Goal: Task Accomplishment & Management: Use online tool/utility

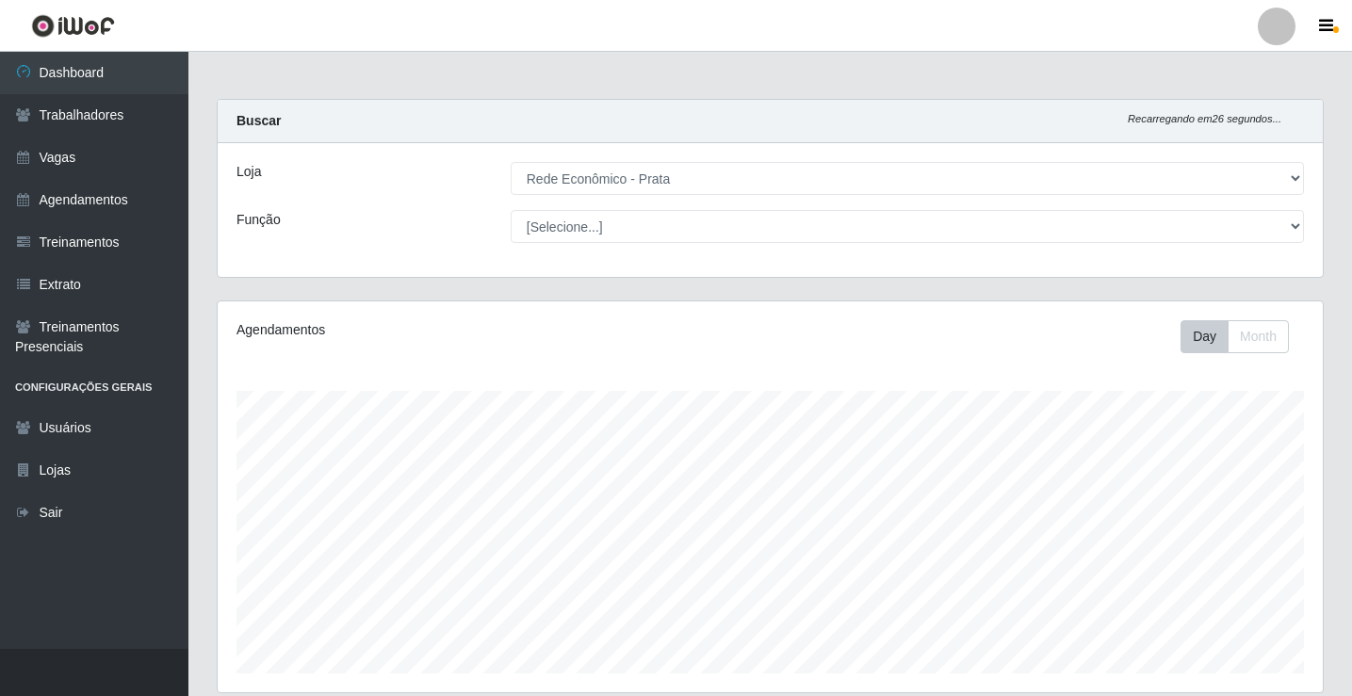
select select "192"
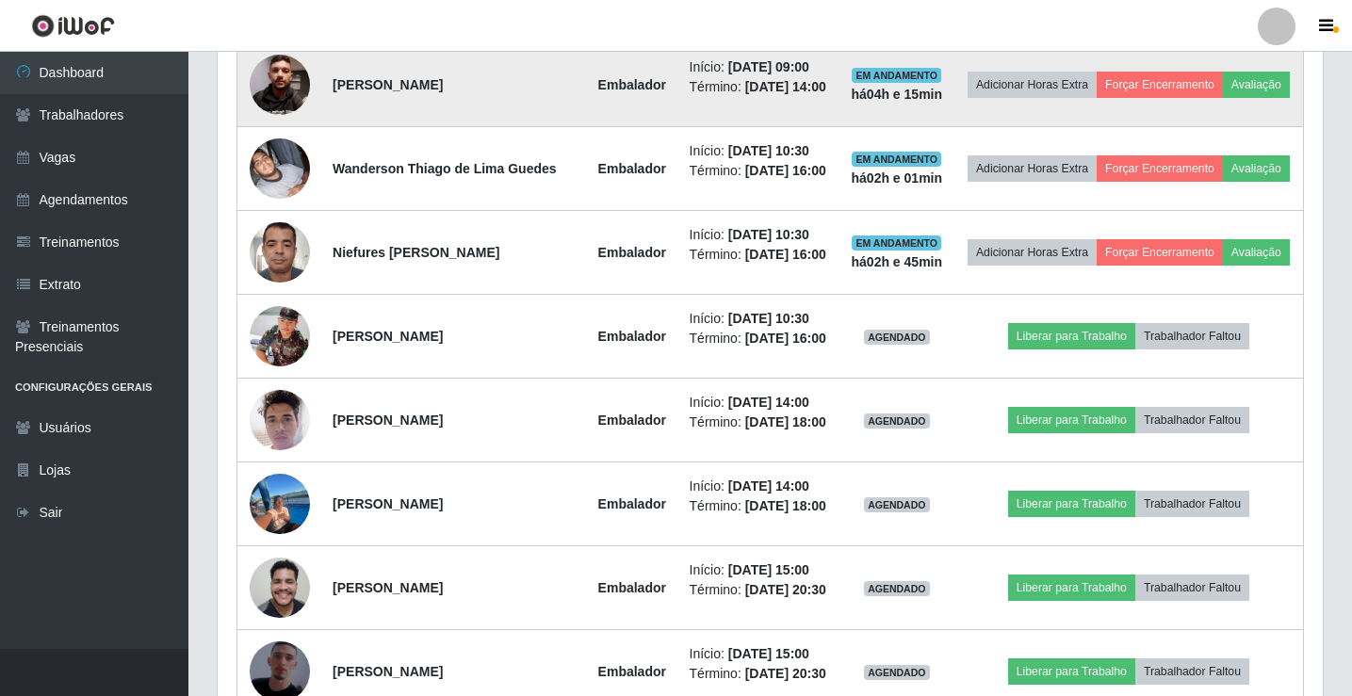
scroll to position [973, 0]
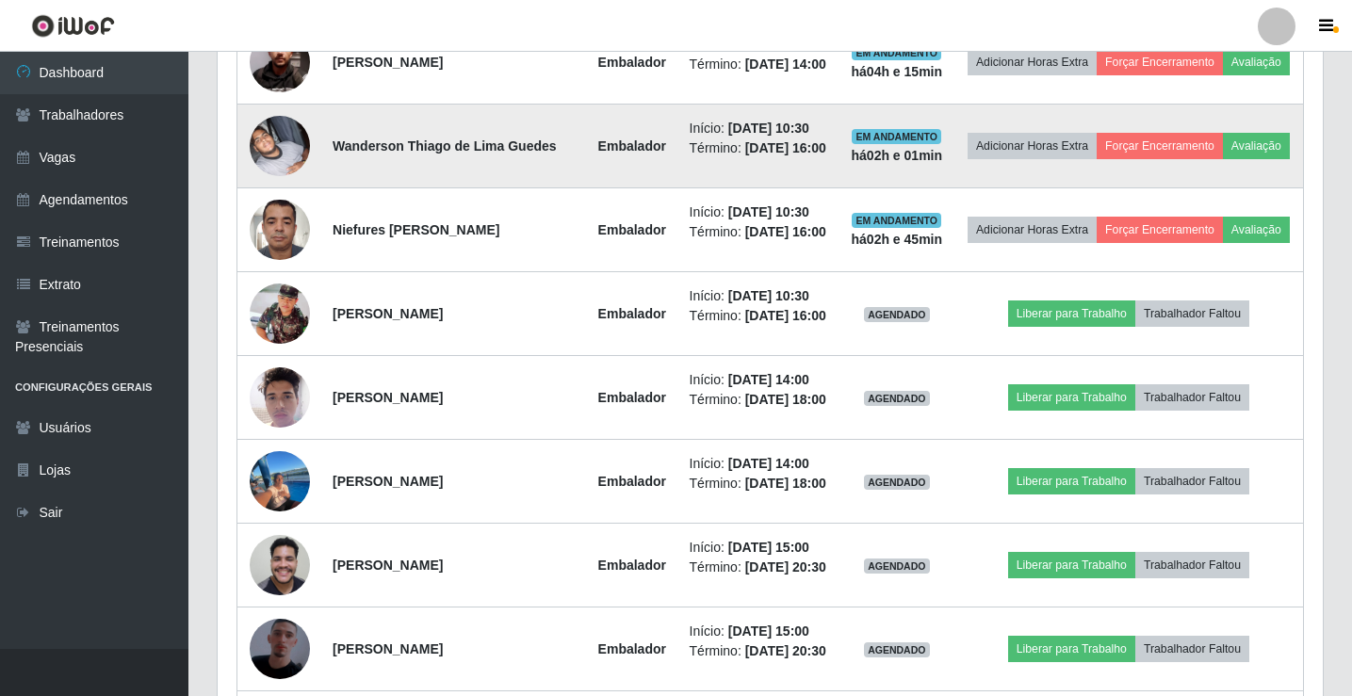
click at [278, 176] on img at bounding box center [280, 146] width 60 height 60
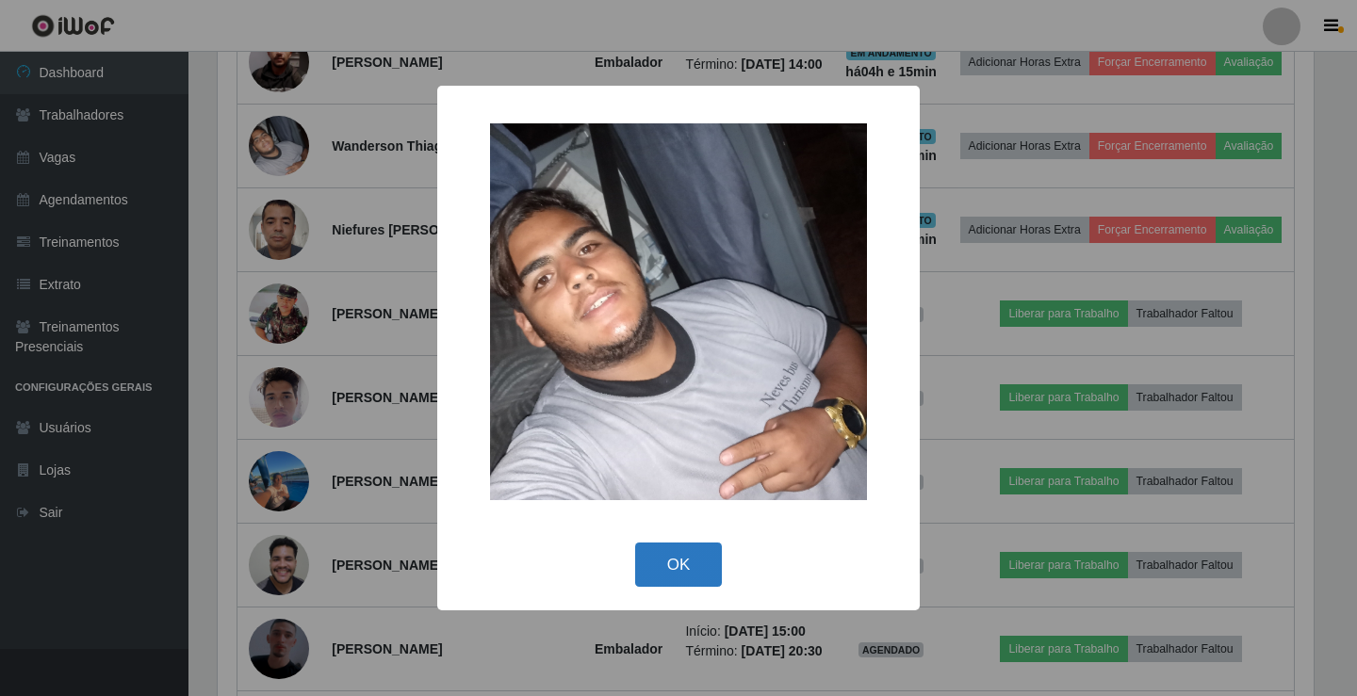
click at [684, 549] on button "OK" at bounding box center [679, 565] width 88 height 44
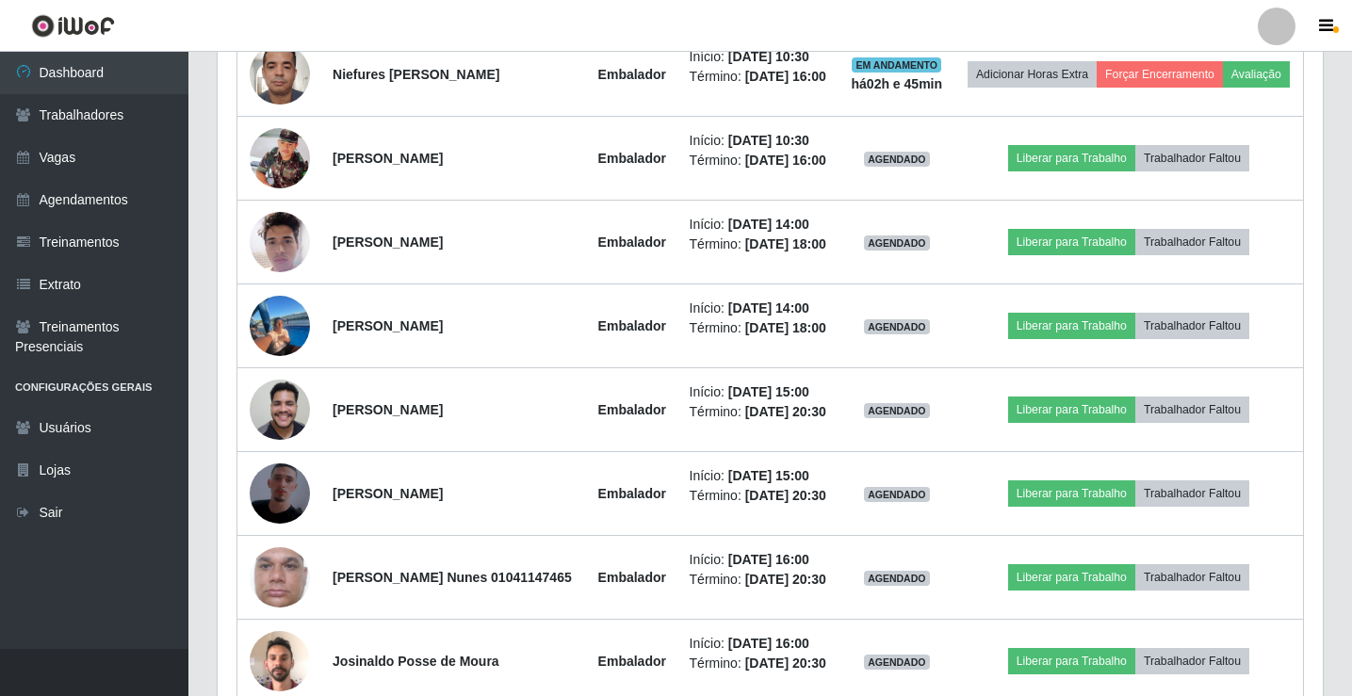
scroll to position [1162, 0]
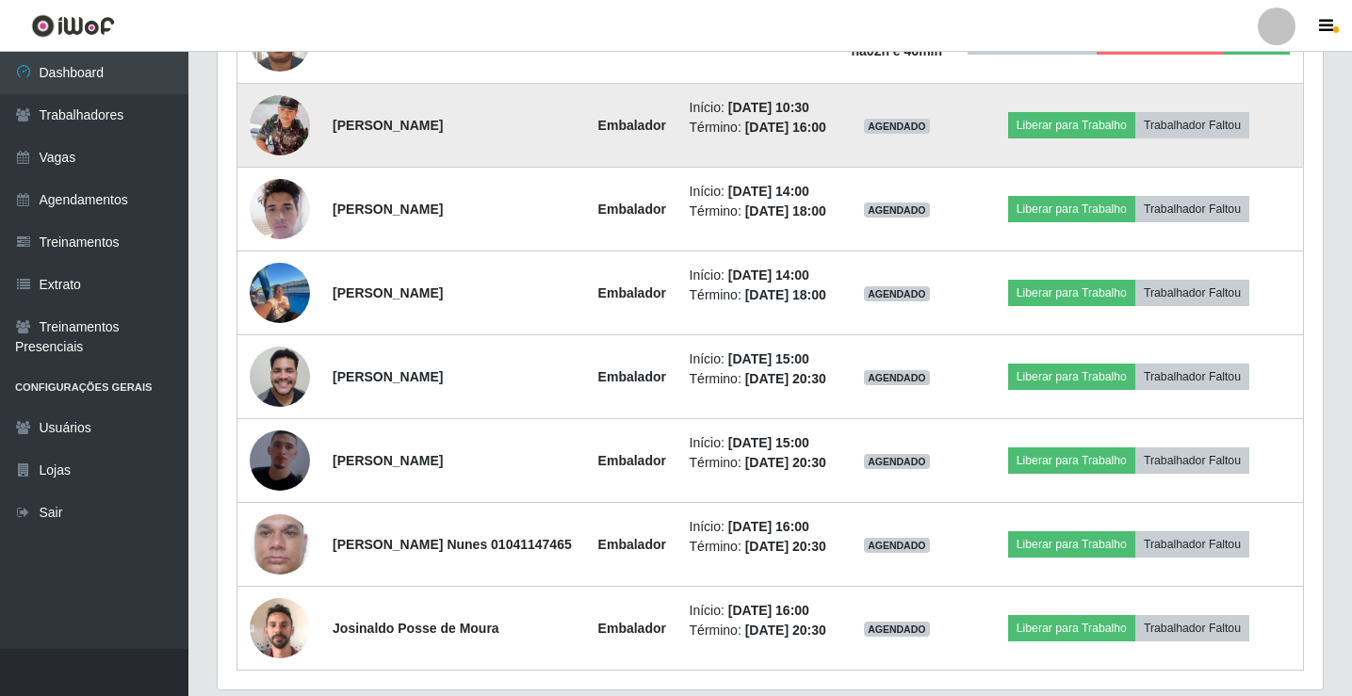
click at [288, 155] on img at bounding box center [280, 125] width 60 height 60
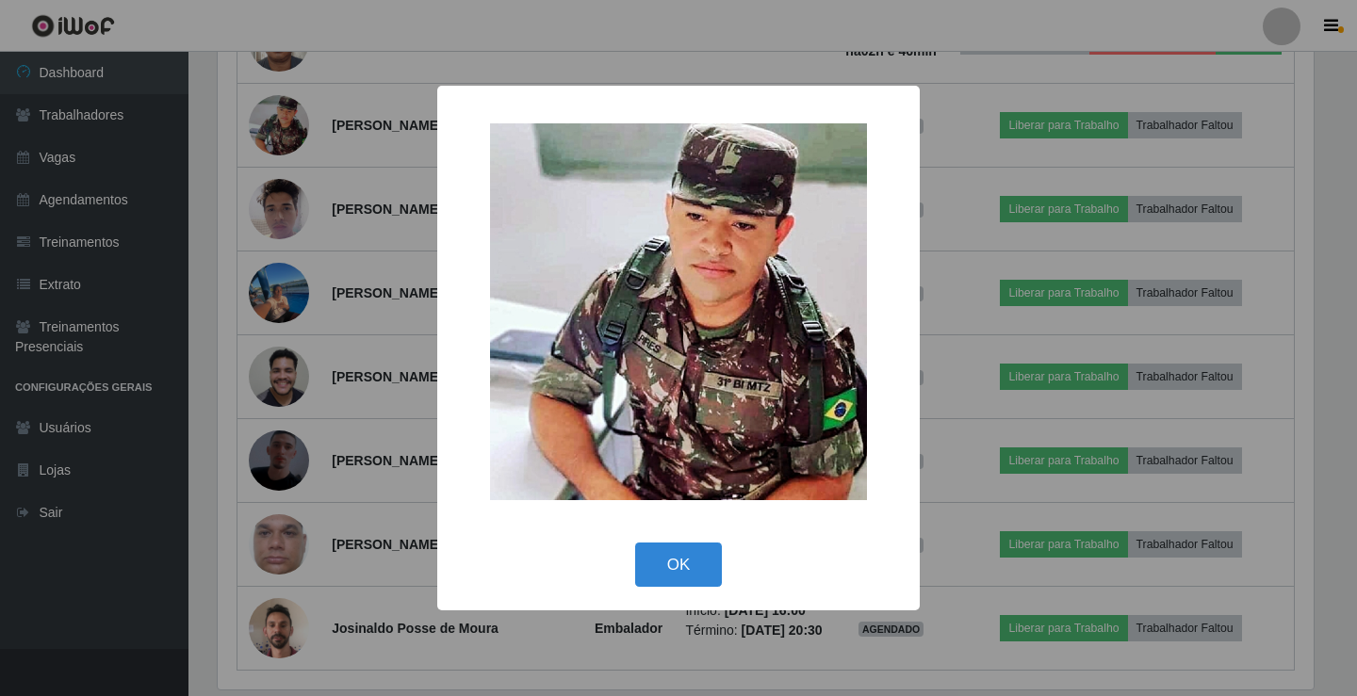
click at [657, 270] on img at bounding box center [678, 311] width 377 height 377
click at [707, 553] on button "OK" at bounding box center [679, 565] width 88 height 44
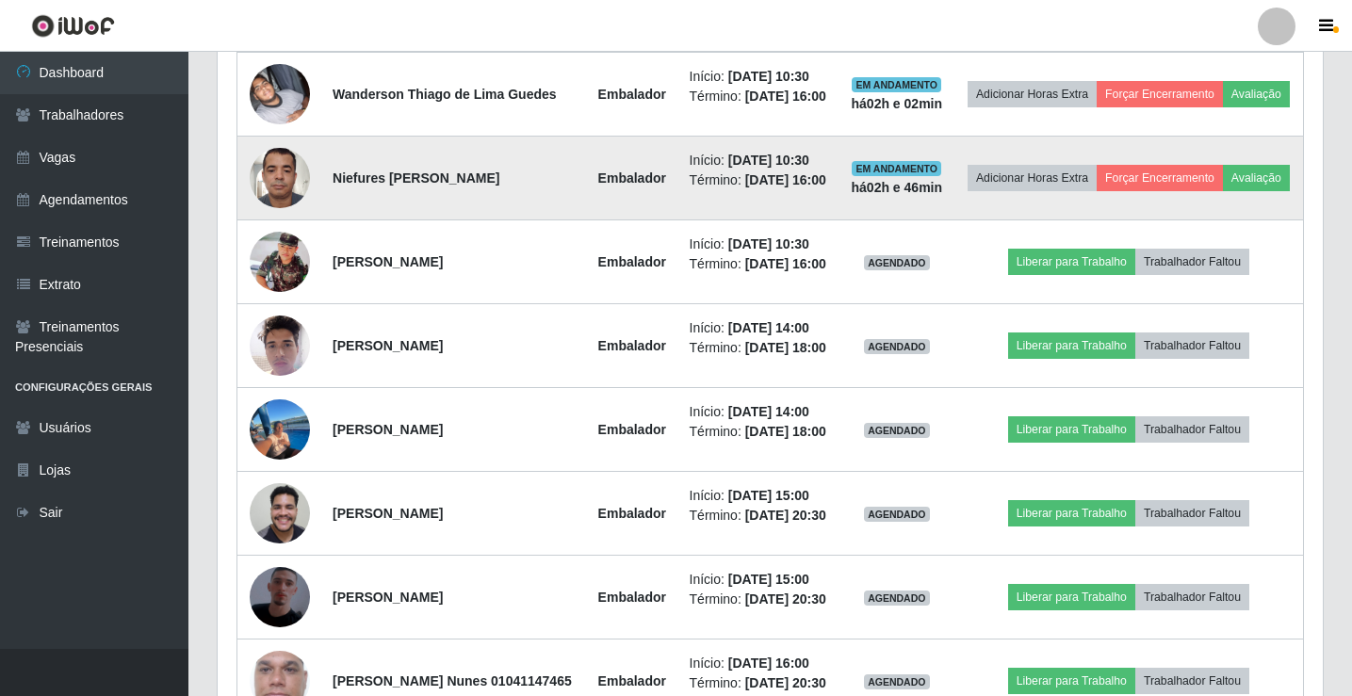
scroll to position [1067, 0]
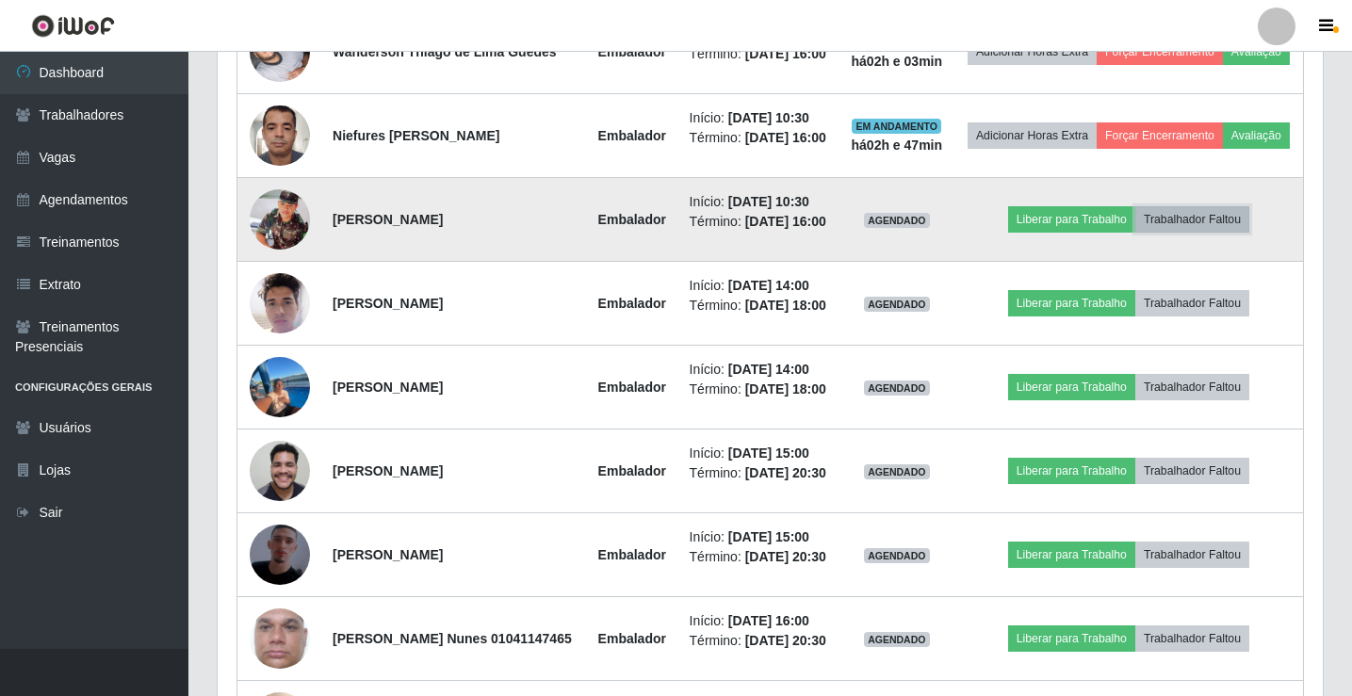
click at [1229, 233] on button "Trabalhador Faltou" at bounding box center [1192, 219] width 114 height 26
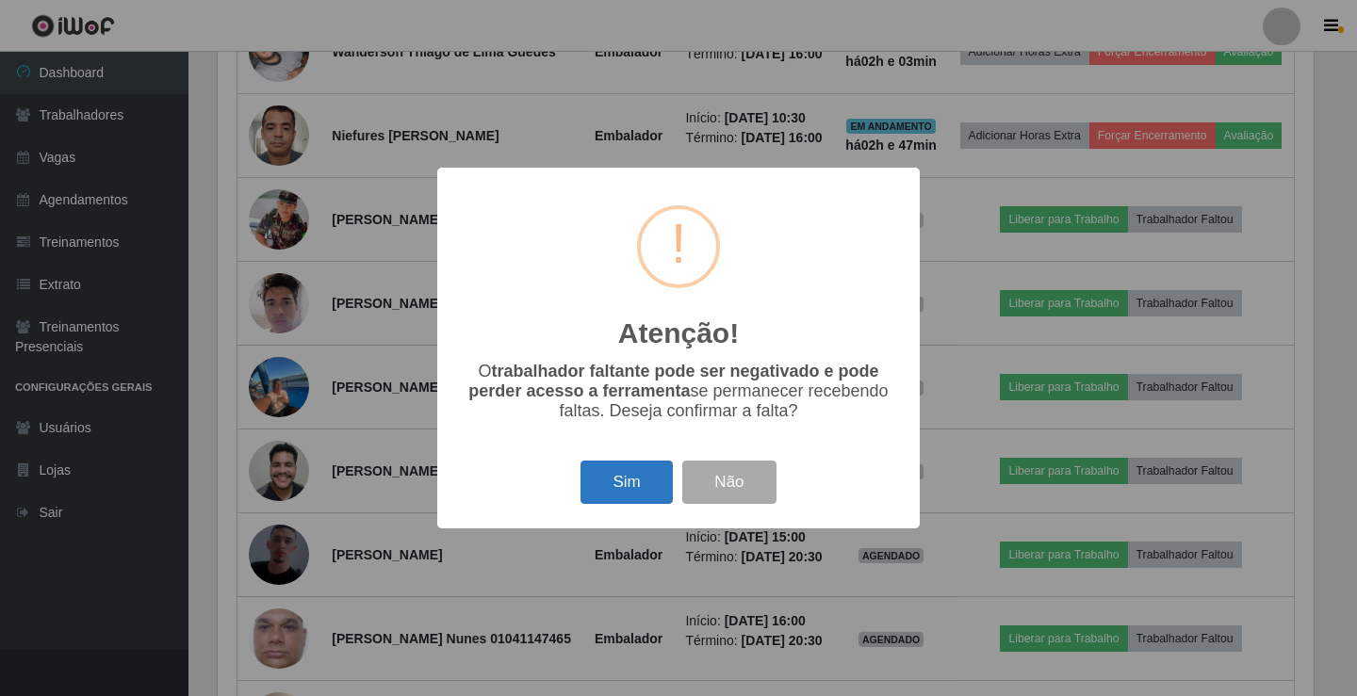
click at [651, 487] on button "Sim" at bounding box center [625, 483] width 91 height 44
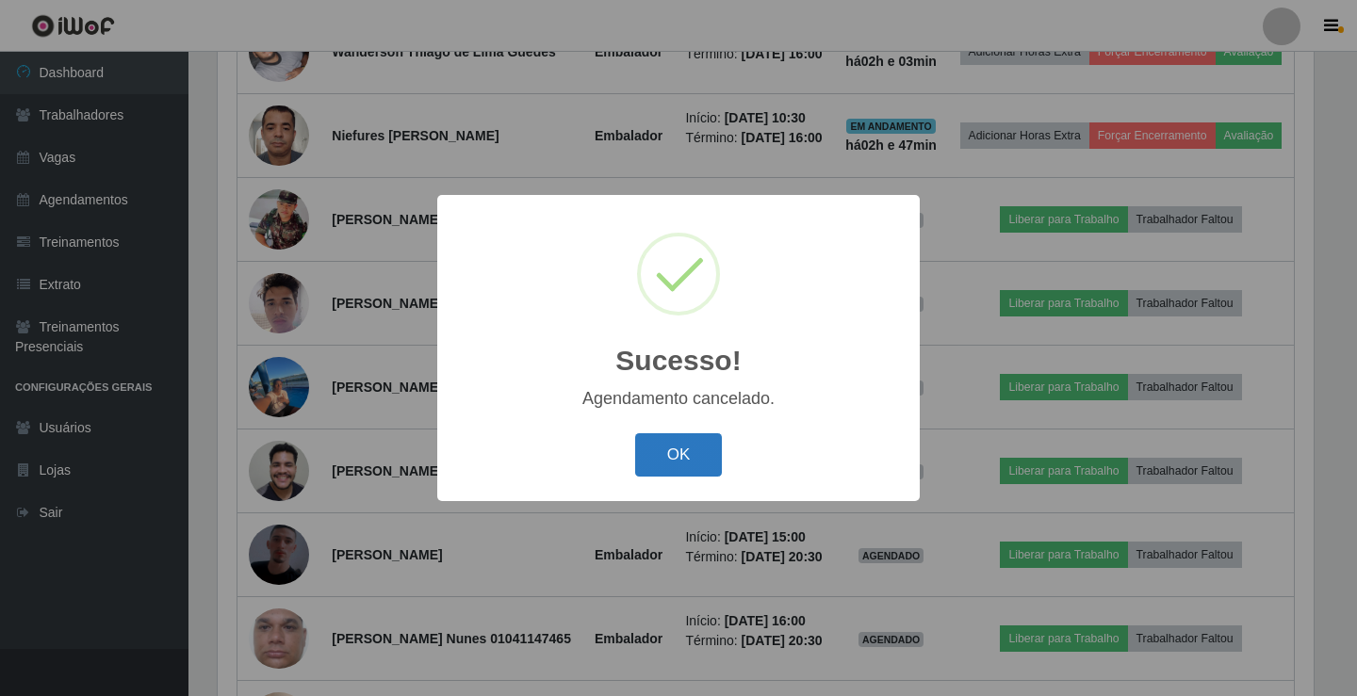
click at [703, 455] on button "OK" at bounding box center [679, 455] width 88 height 44
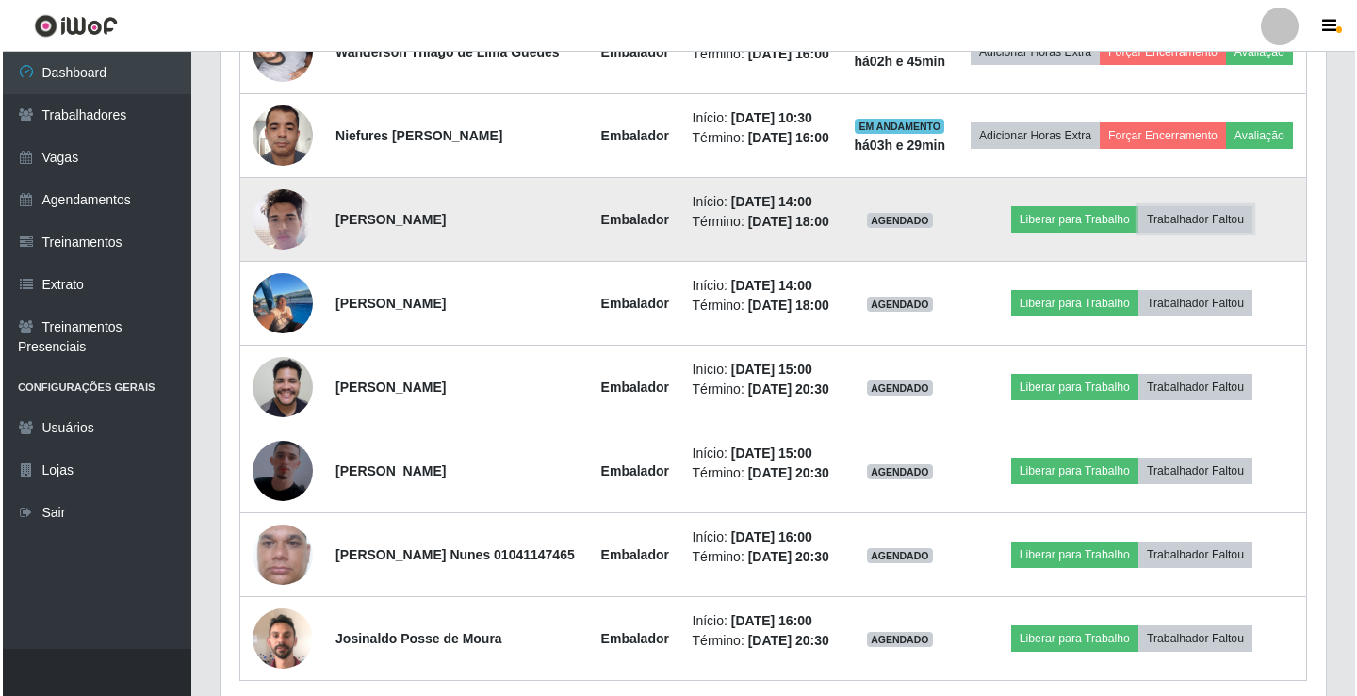
scroll to position [973, 0]
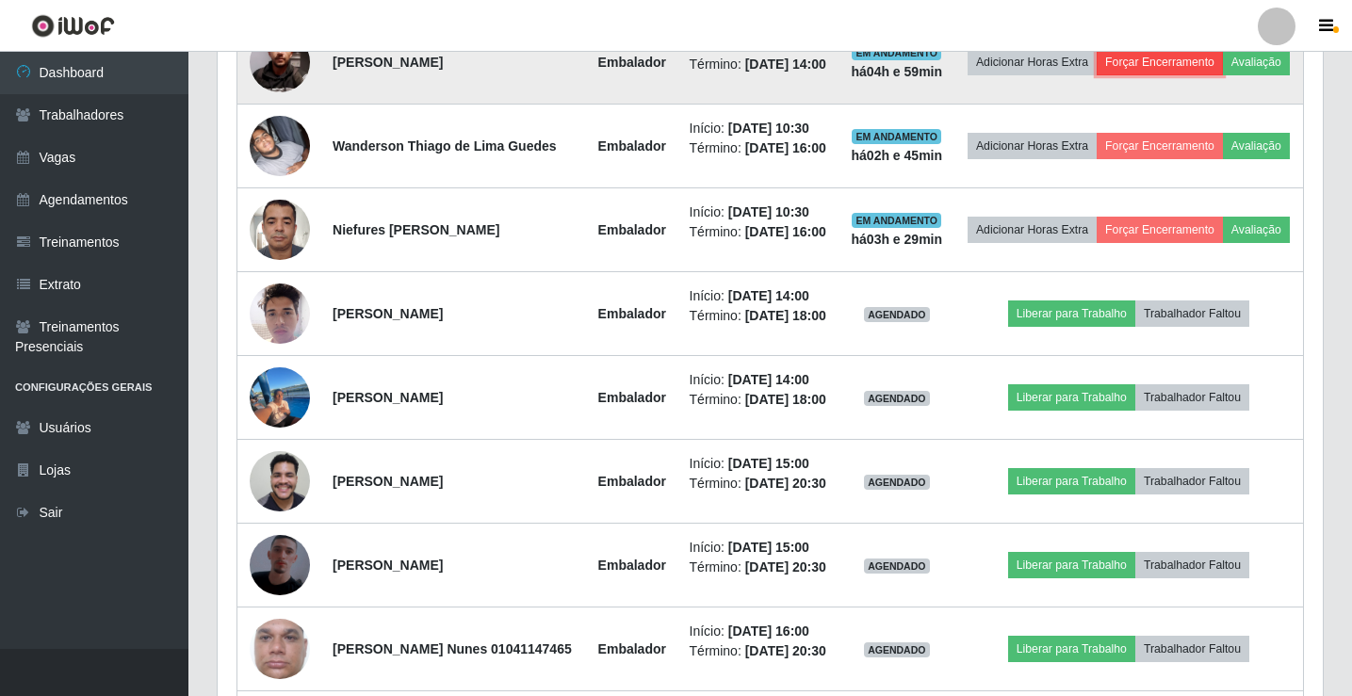
click at [1195, 75] on button "Forçar Encerramento" at bounding box center [1160, 62] width 126 height 26
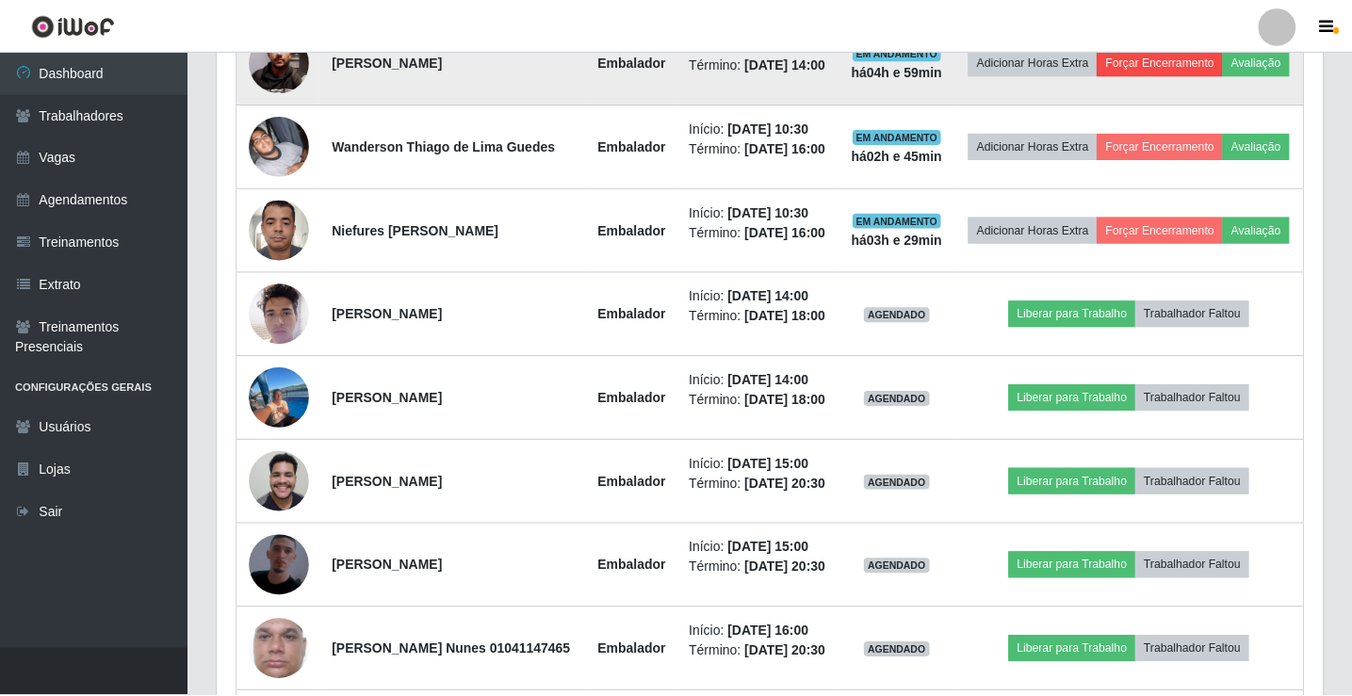
scroll to position [391, 1096]
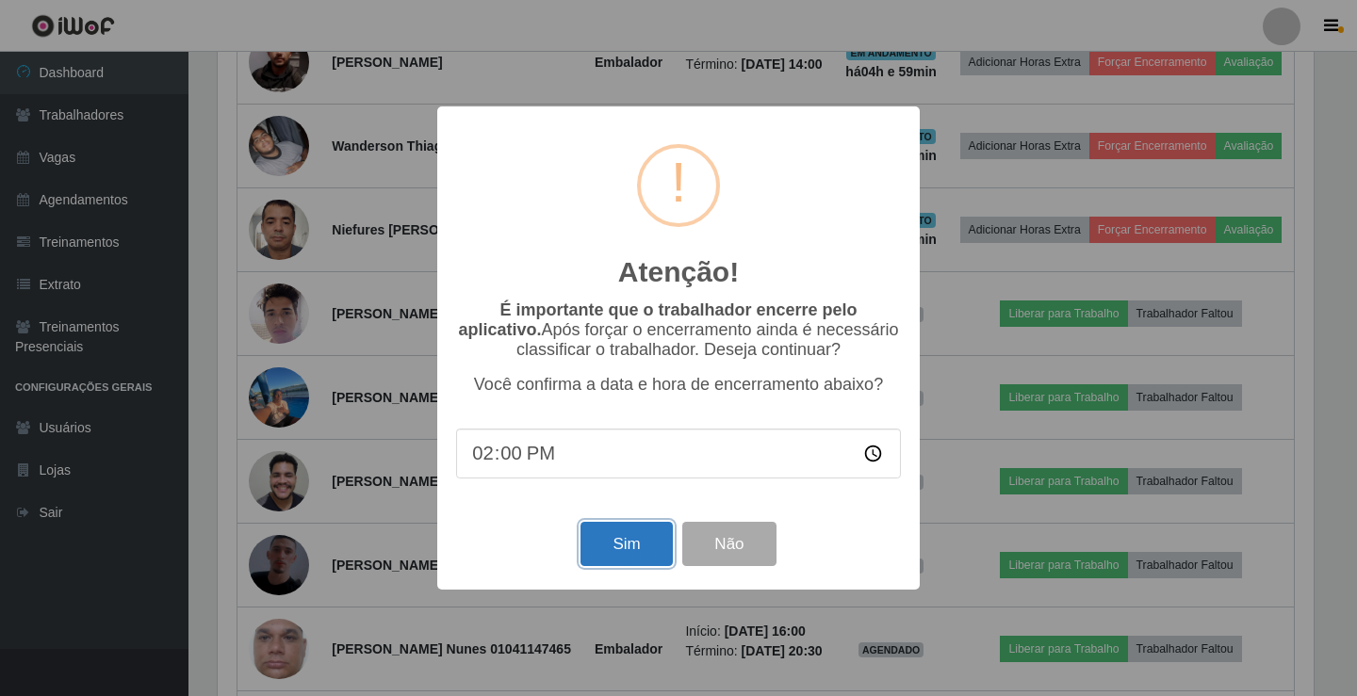
click at [619, 555] on button "Sim" at bounding box center [625, 544] width 91 height 44
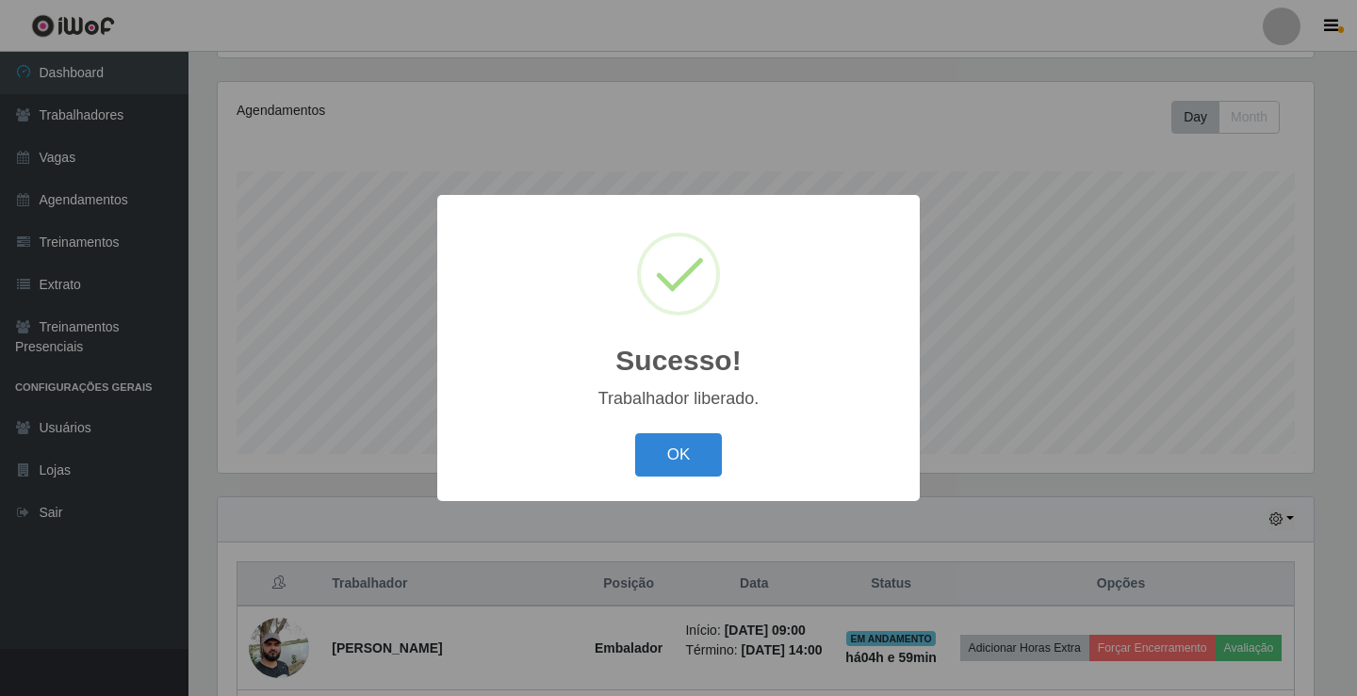
click at [692, 480] on div "OK Cancel" at bounding box center [678, 455] width 445 height 54
click at [692, 461] on button "OK" at bounding box center [679, 455] width 88 height 44
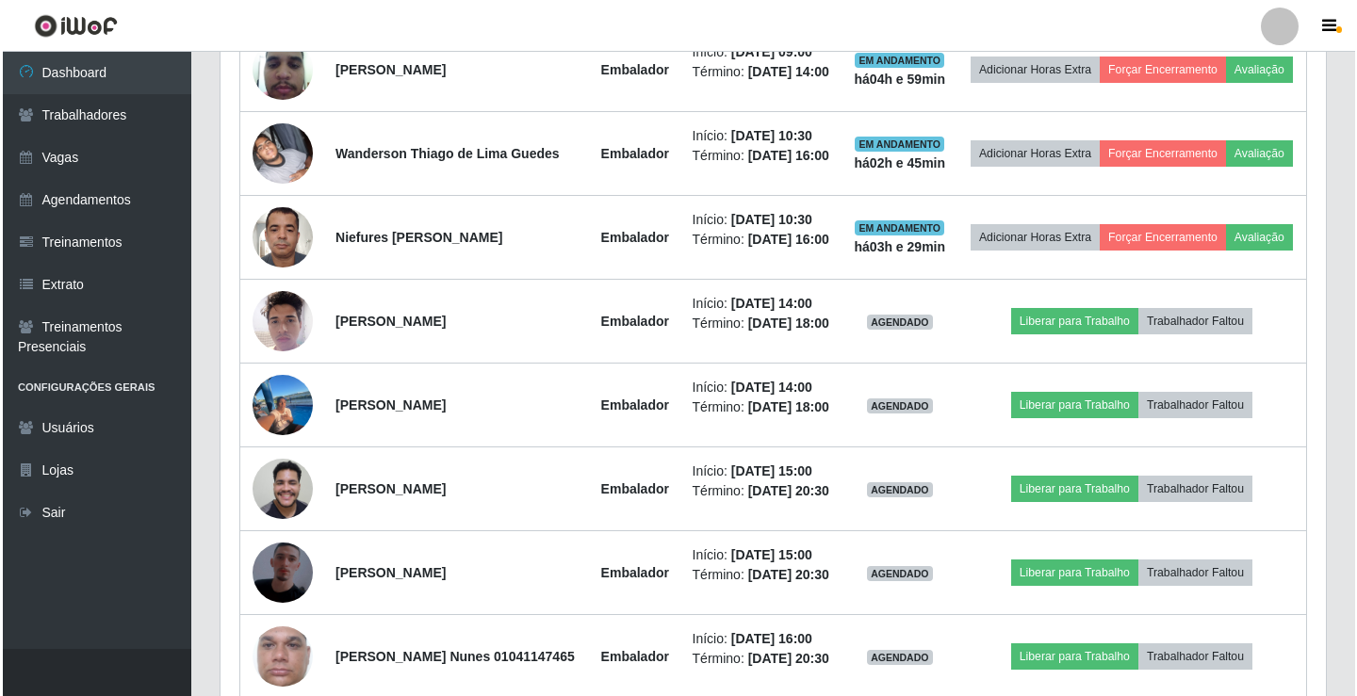
scroll to position [973, 0]
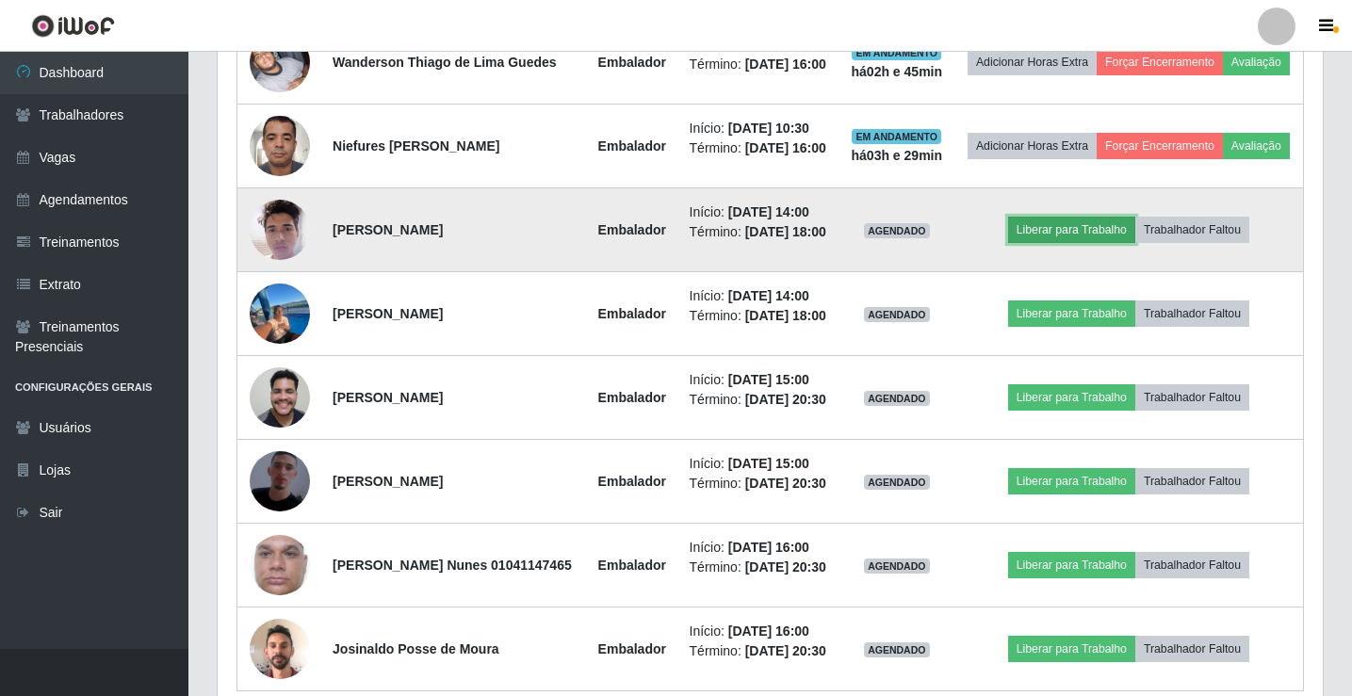
click at [1058, 243] on button "Liberar para Trabalho" at bounding box center [1071, 230] width 127 height 26
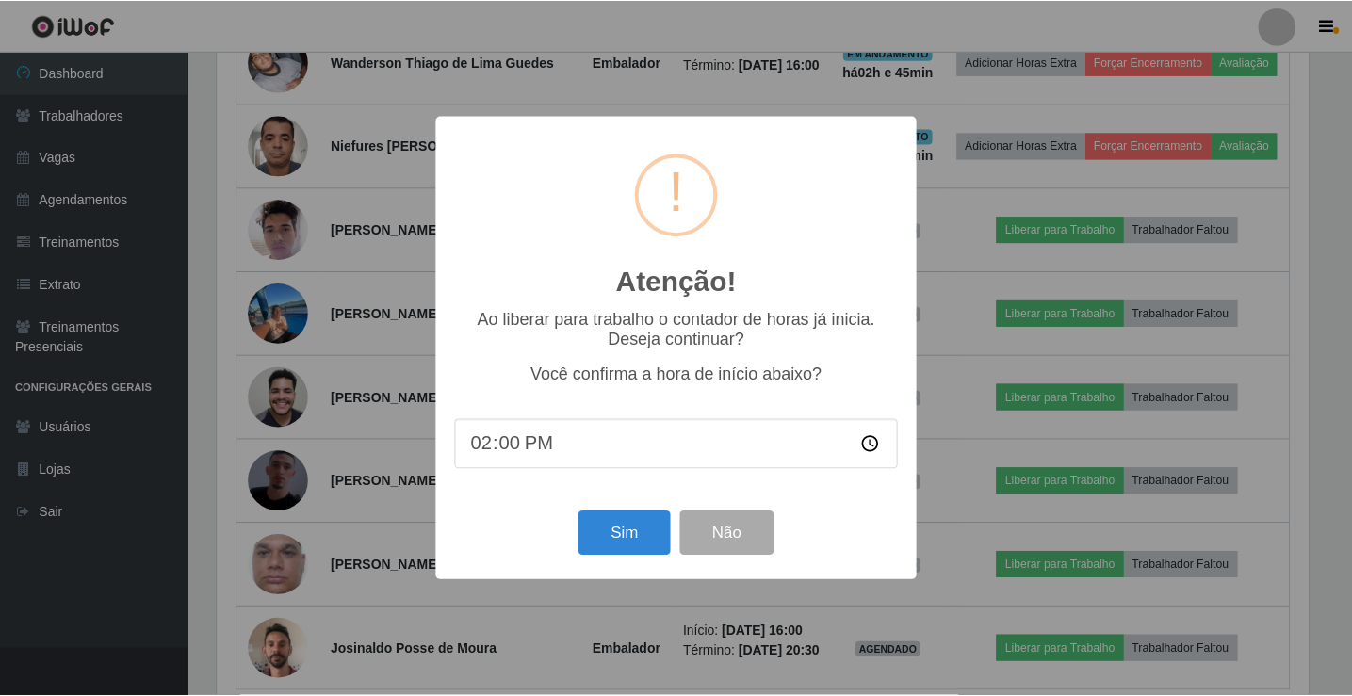
scroll to position [391, 1096]
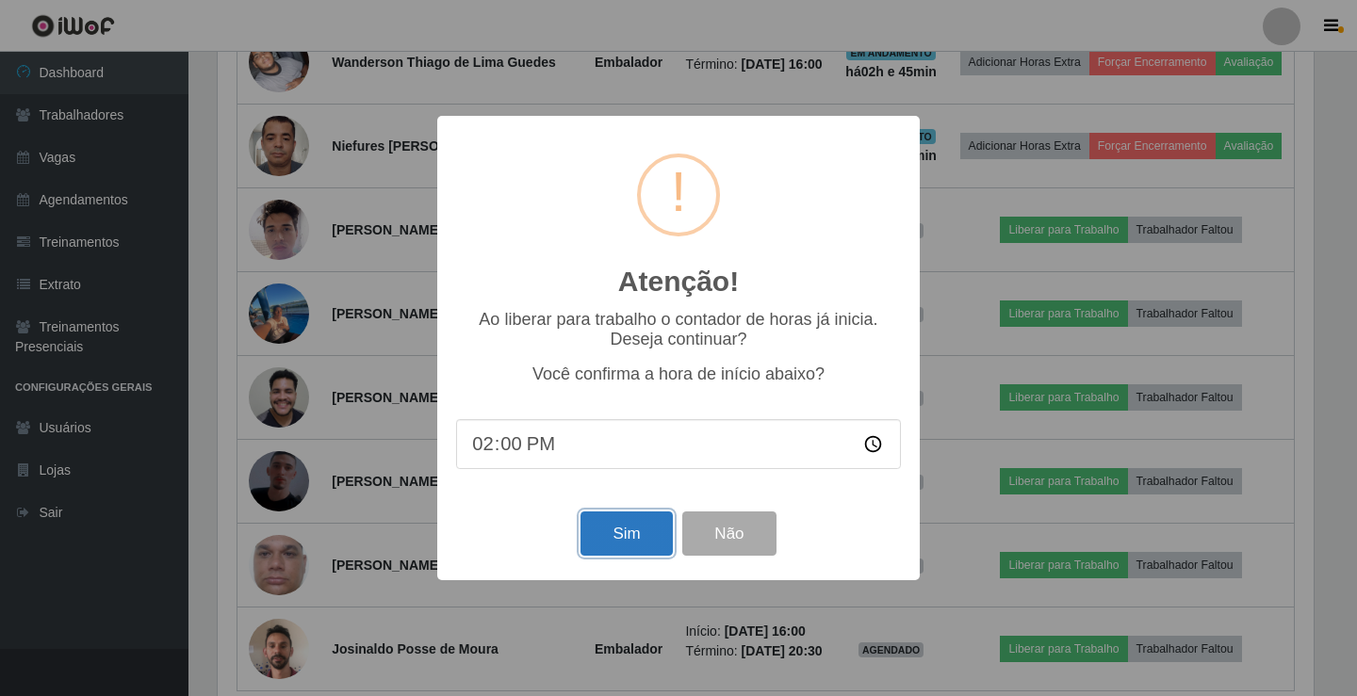
click at [629, 556] on button "Sim" at bounding box center [625, 534] width 91 height 44
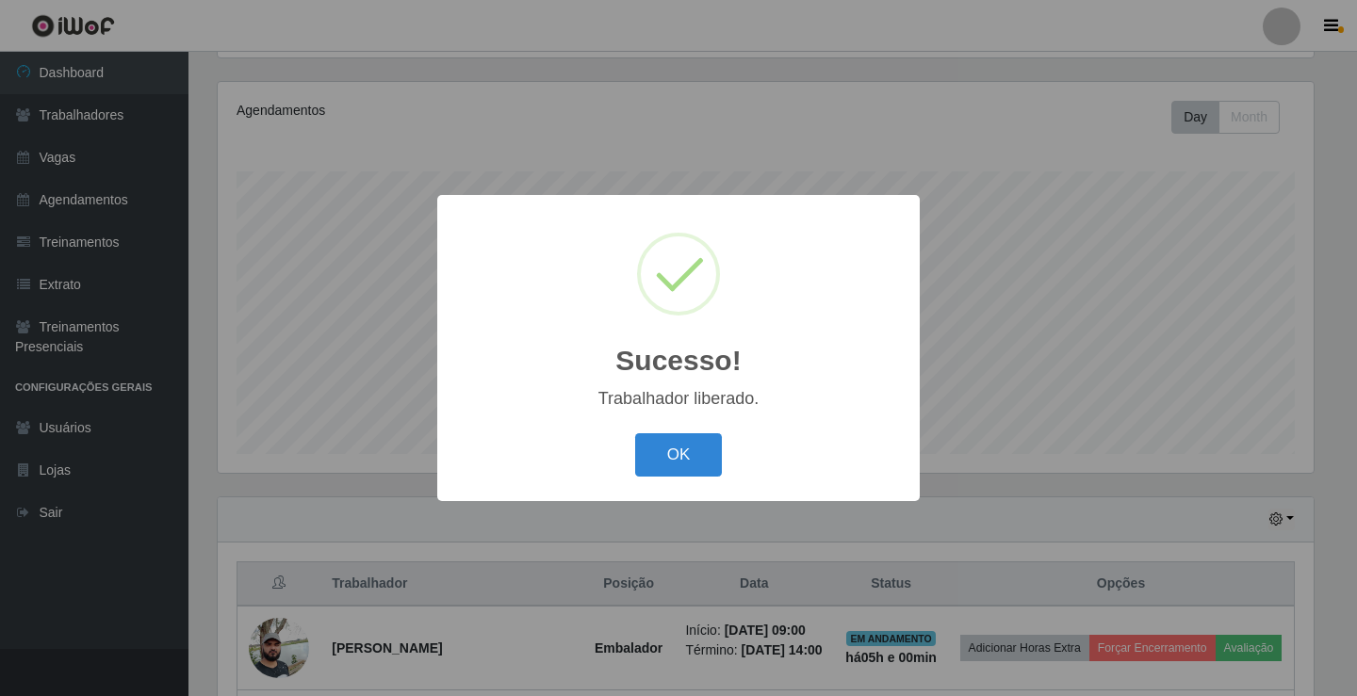
click at [703, 463] on button "OK" at bounding box center [679, 455] width 88 height 44
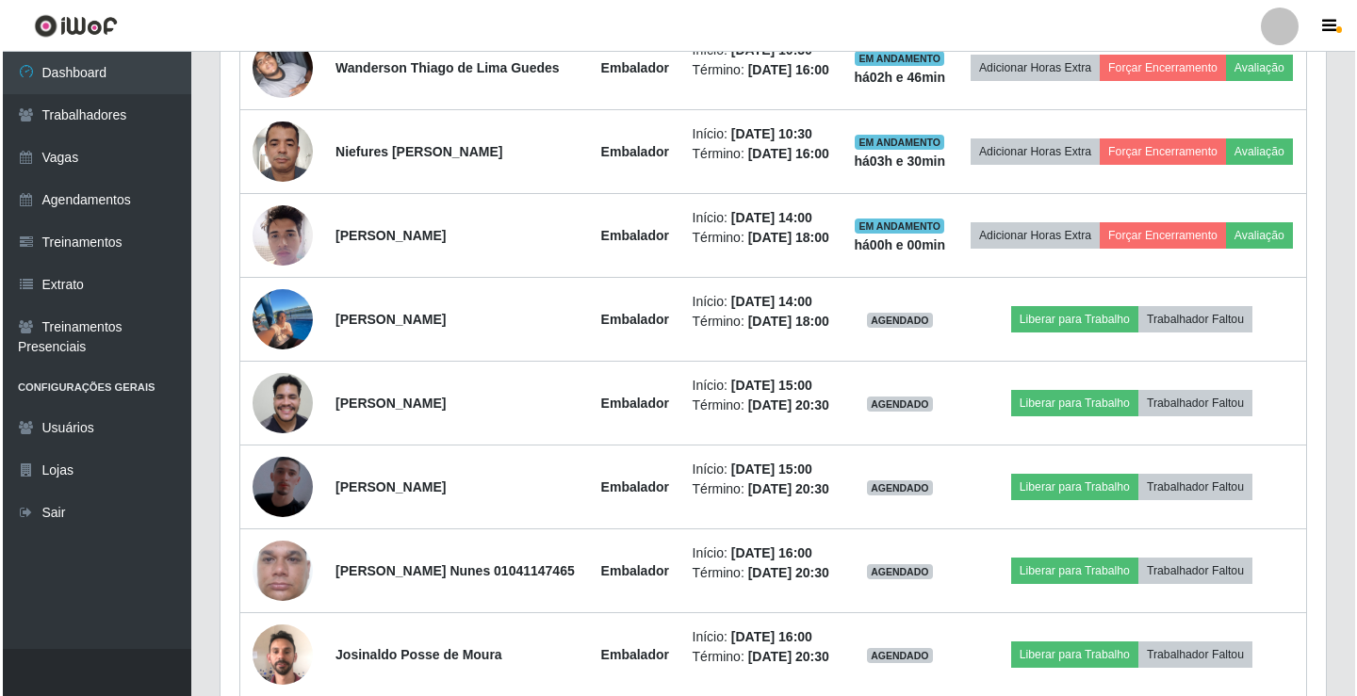
scroll to position [973, 0]
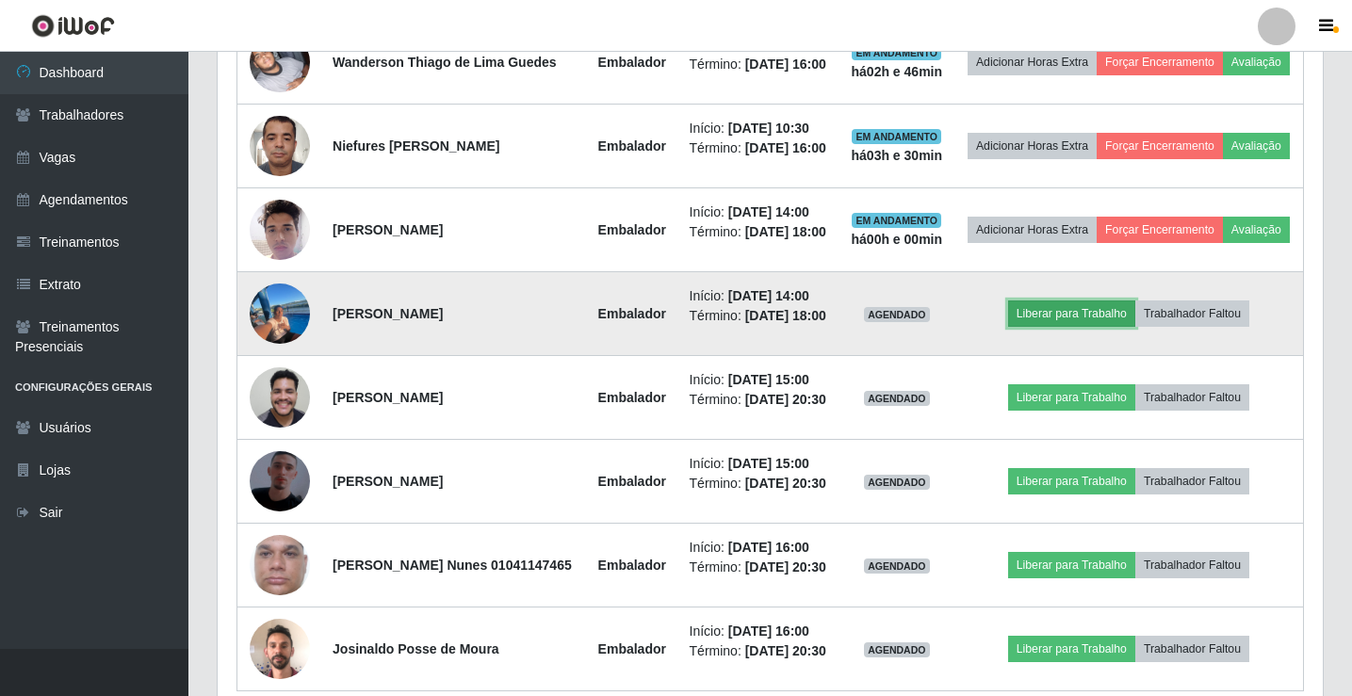
click at [1075, 327] on button "Liberar para Trabalho" at bounding box center [1071, 314] width 127 height 26
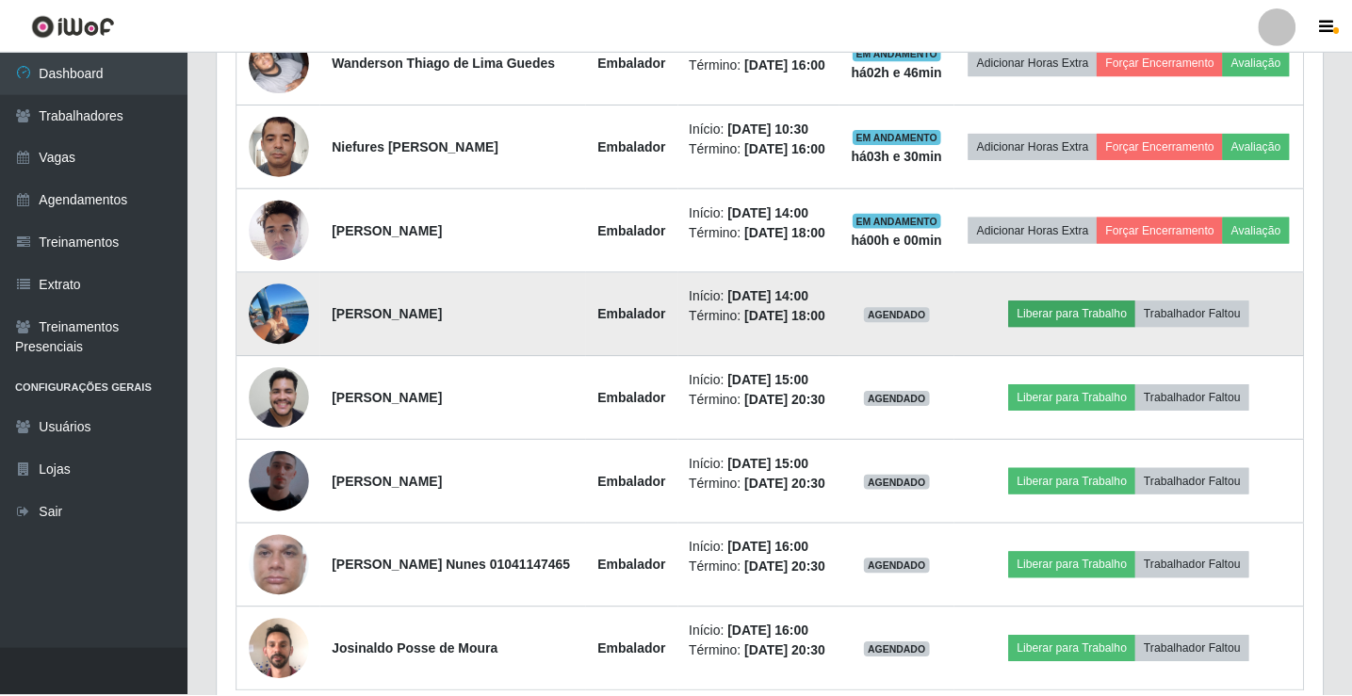
scroll to position [391, 1096]
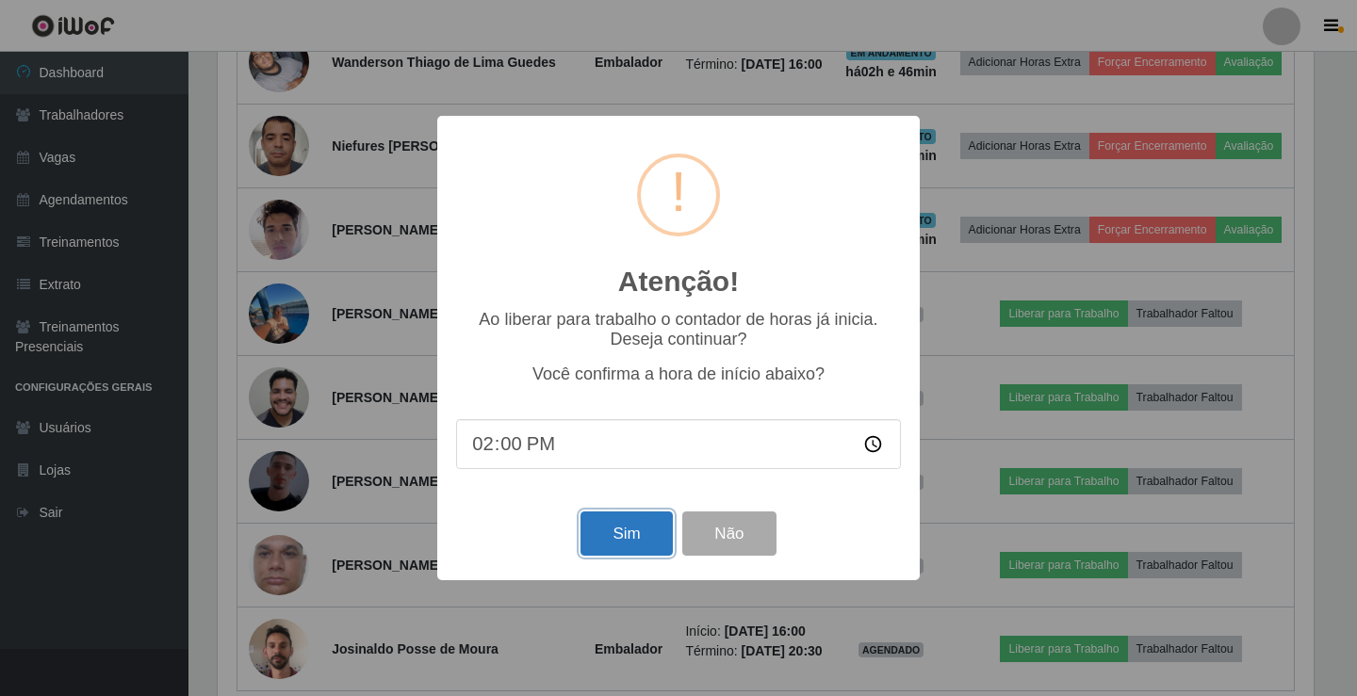
click at [631, 539] on button "Sim" at bounding box center [625, 534] width 91 height 44
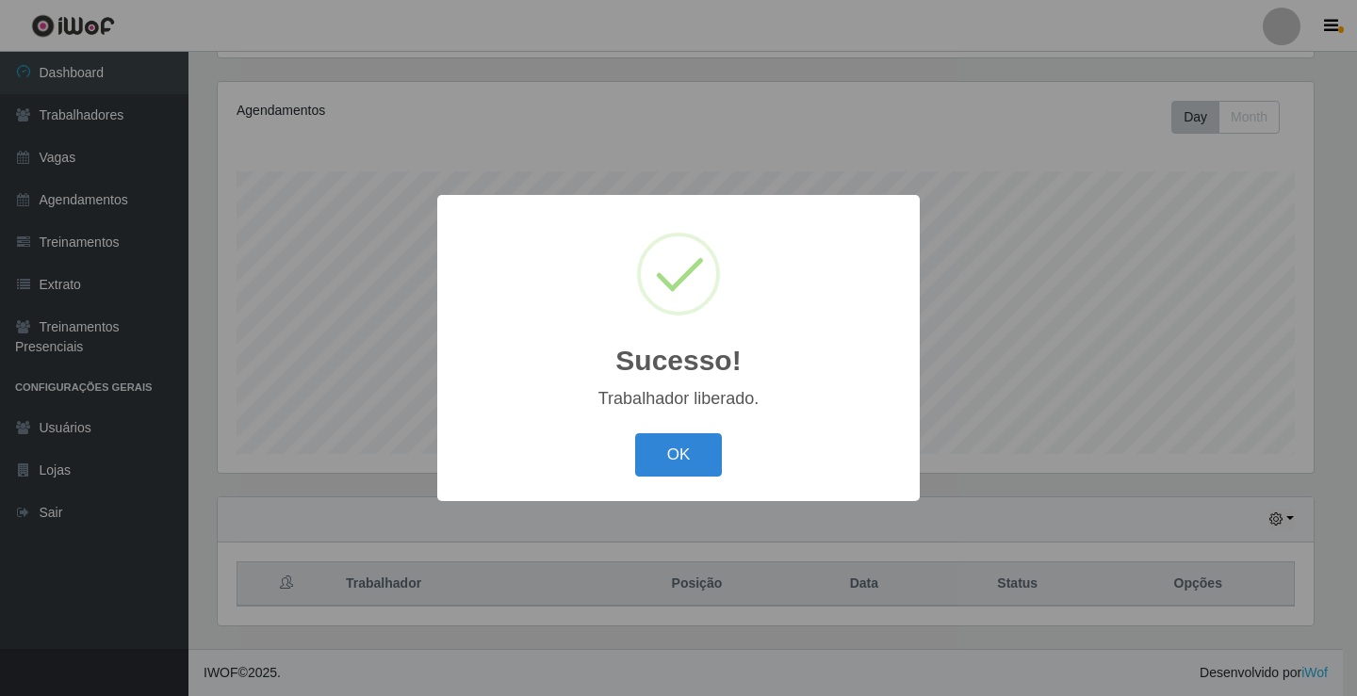
click at [635, 433] on button "OK" at bounding box center [679, 455] width 88 height 44
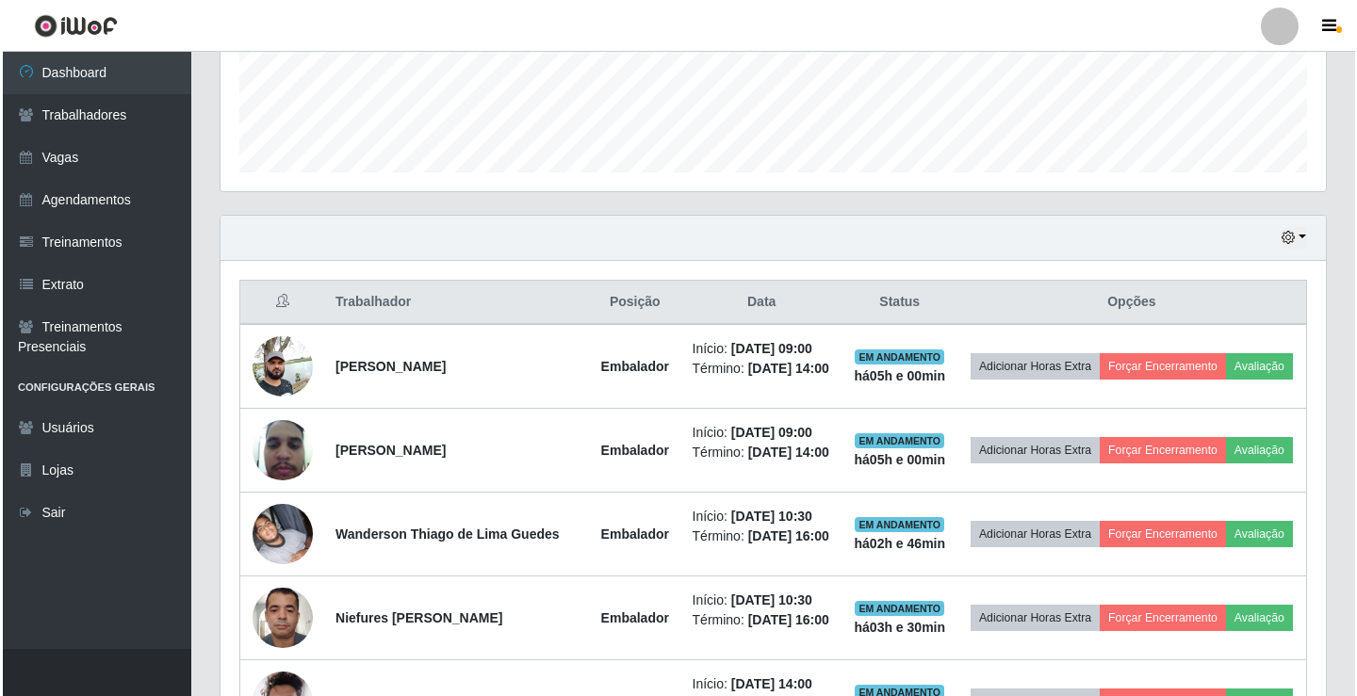
scroll to position [0, 0]
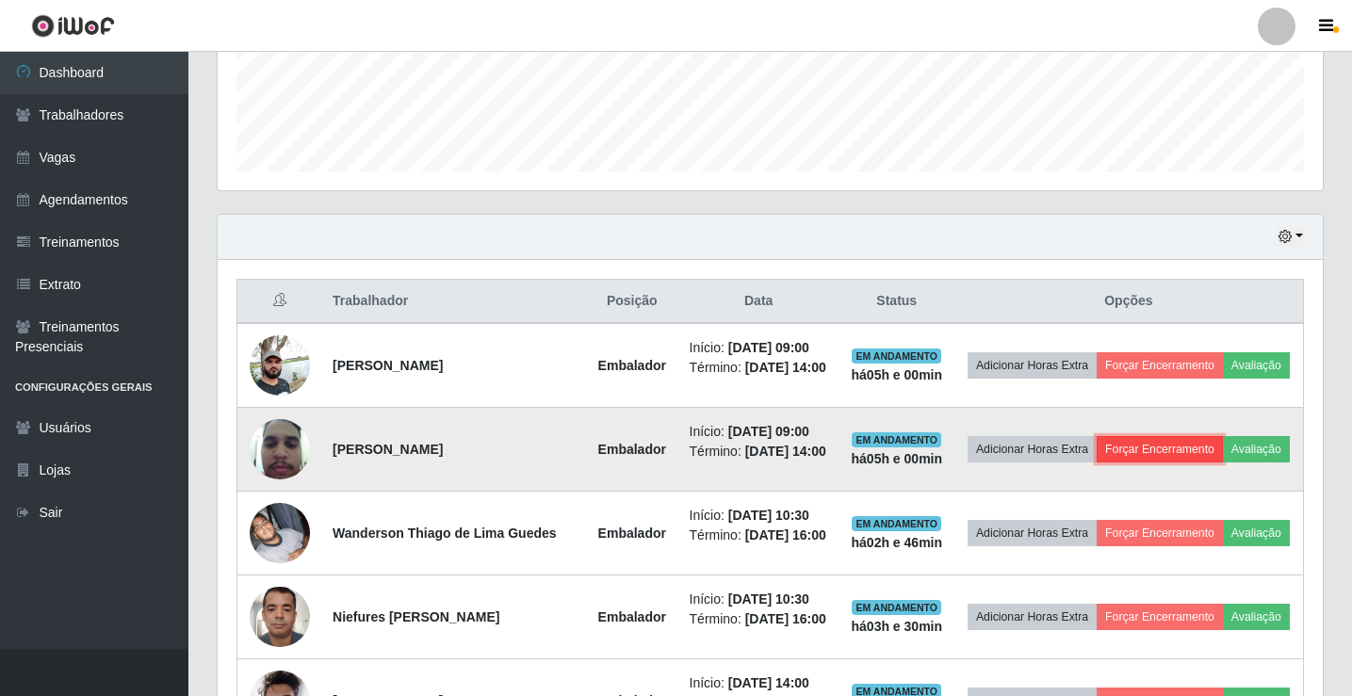
click at [1197, 451] on button "Forçar Encerramento" at bounding box center [1160, 449] width 126 height 26
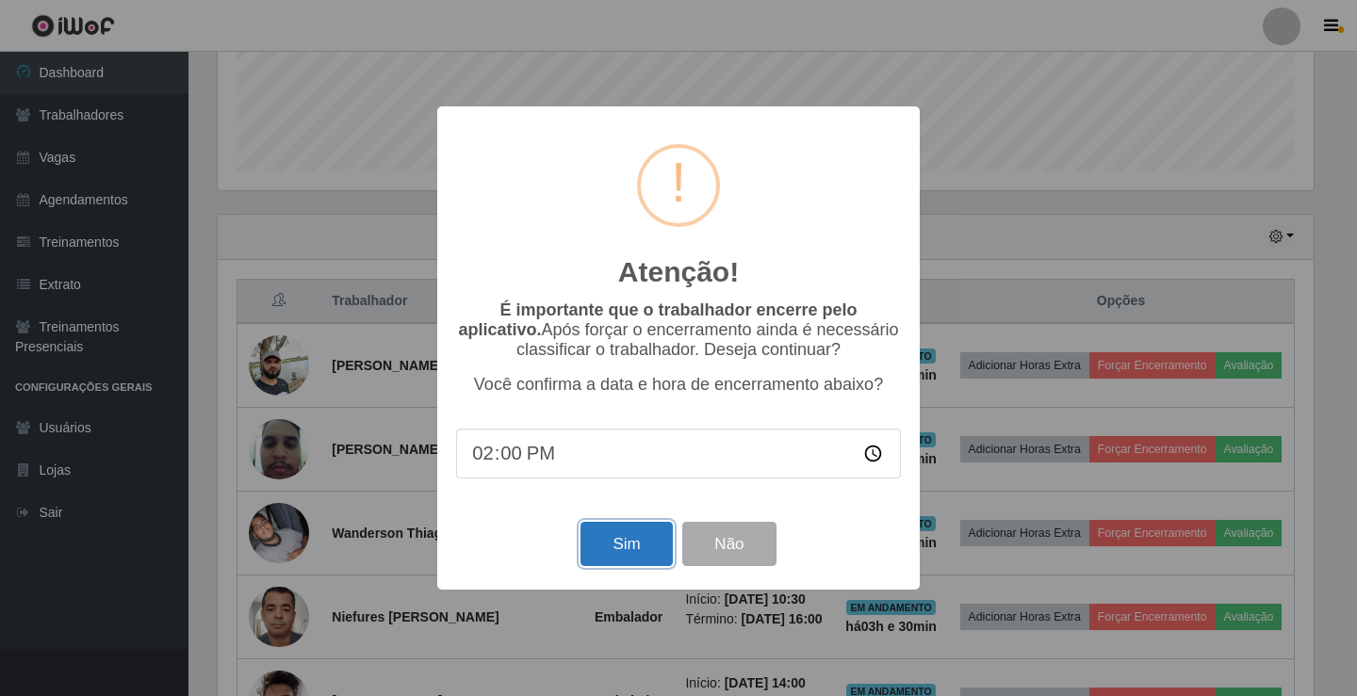
click at [630, 529] on button "Sim" at bounding box center [625, 544] width 91 height 44
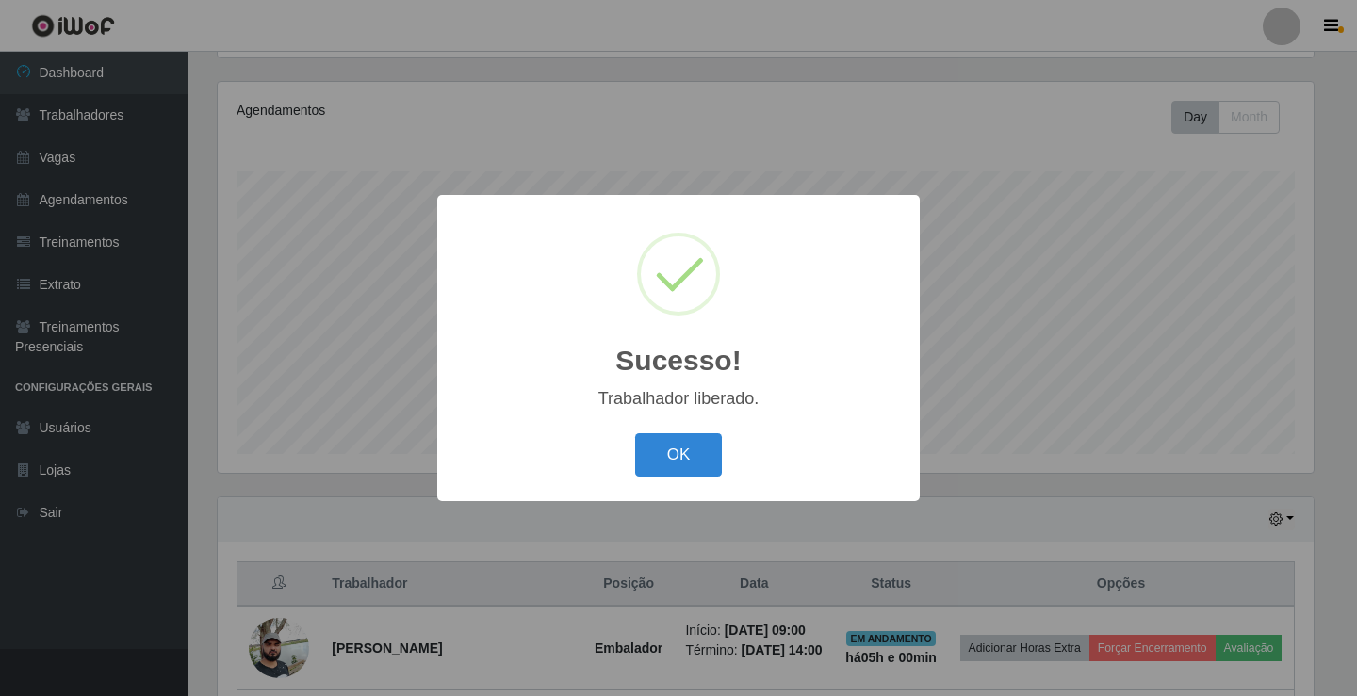
click at [635, 433] on button "OK" at bounding box center [679, 455] width 88 height 44
